Goal: Task Accomplishment & Management: Manage account settings

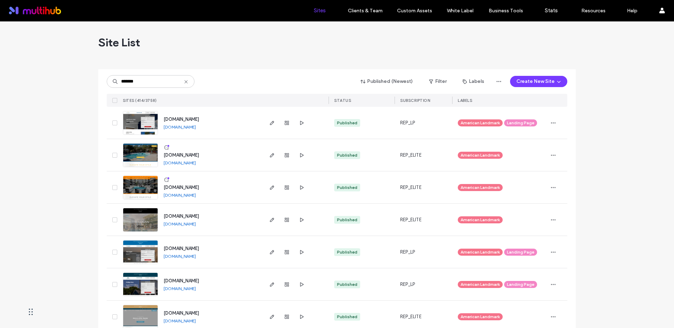
type input "*******"
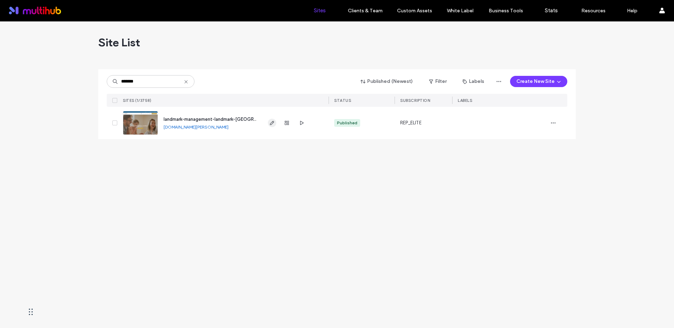
click at [271, 126] on span "button" at bounding box center [272, 123] width 8 height 8
click at [271, 125] on icon "button" at bounding box center [272, 123] width 6 height 6
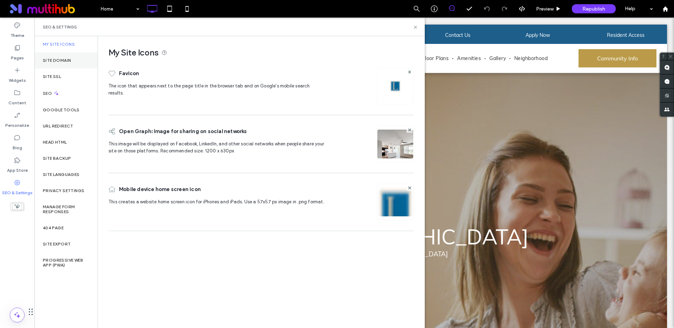
click at [60, 66] on div "Site Domain" at bounding box center [65, 60] width 63 height 16
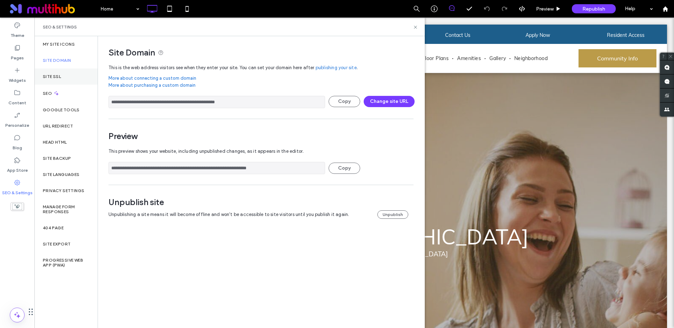
click at [58, 77] on label "Site SSL" at bounding box center [52, 76] width 18 height 5
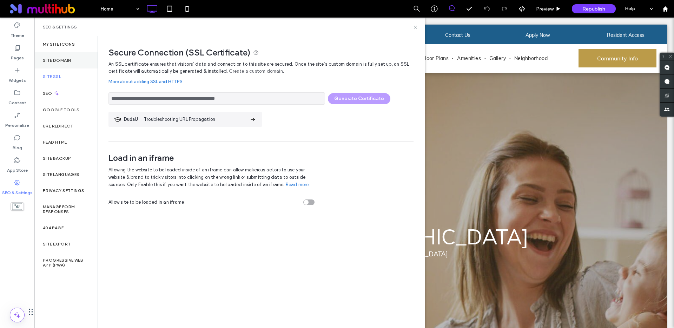
click at [58, 67] on div "Site Domain" at bounding box center [65, 60] width 63 height 16
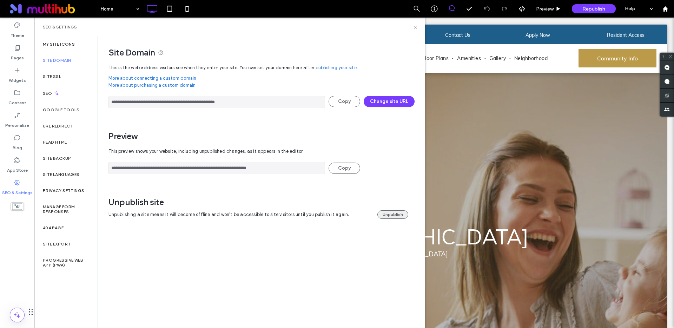
click at [381, 213] on button "Unpublish" at bounding box center [393, 214] width 31 height 8
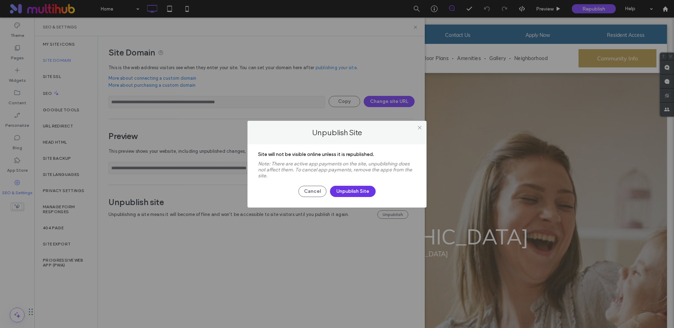
click at [348, 191] on button "Unpublish Site" at bounding box center [353, 191] width 46 height 11
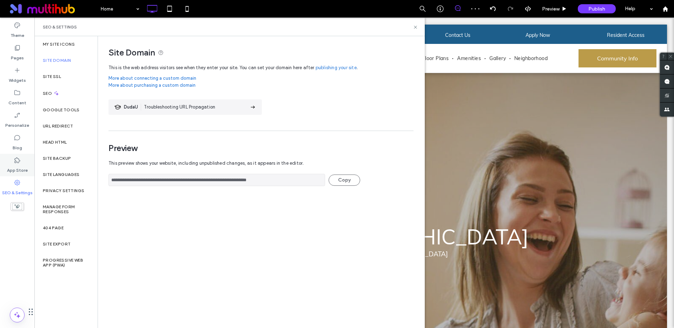
click at [17, 162] on icon at bounding box center [17, 160] width 7 height 7
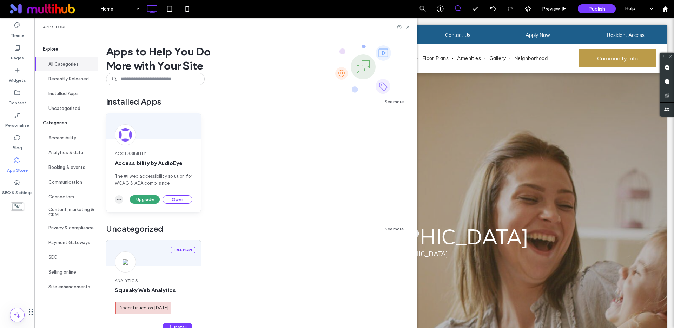
click at [120, 200] on use "button" at bounding box center [119, 199] width 5 height 1
click at [130, 214] on span "Uninstall app" at bounding box center [135, 216] width 29 height 7
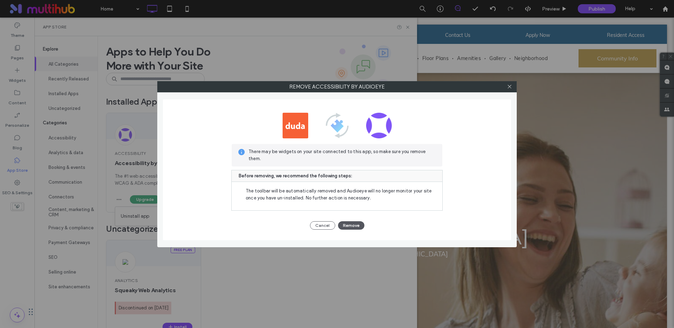
click at [346, 226] on button "Remove" at bounding box center [351, 225] width 26 height 8
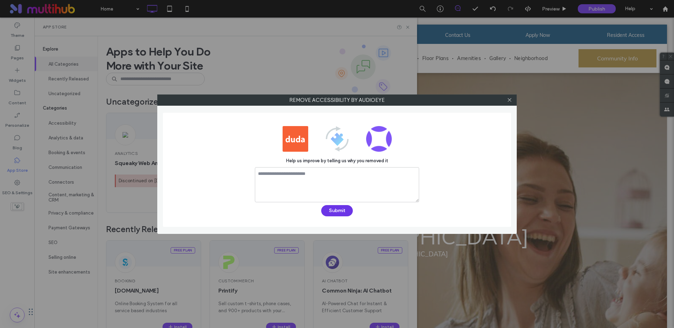
click at [336, 210] on button "Submit" at bounding box center [337, 210] width 32 height 11
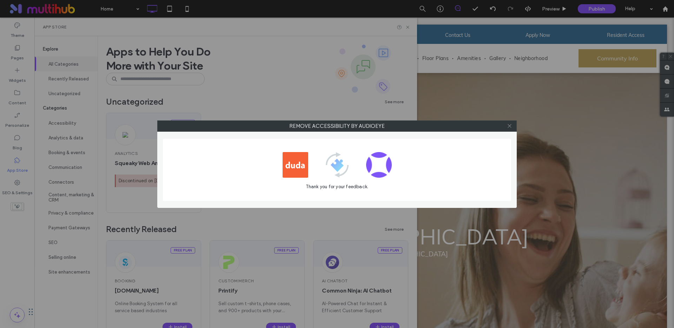
click at [509, 125] on icon at bounding box center [509, 125] width 5 height 5
